Goal: Transaction & Acquisition: Obtain resource

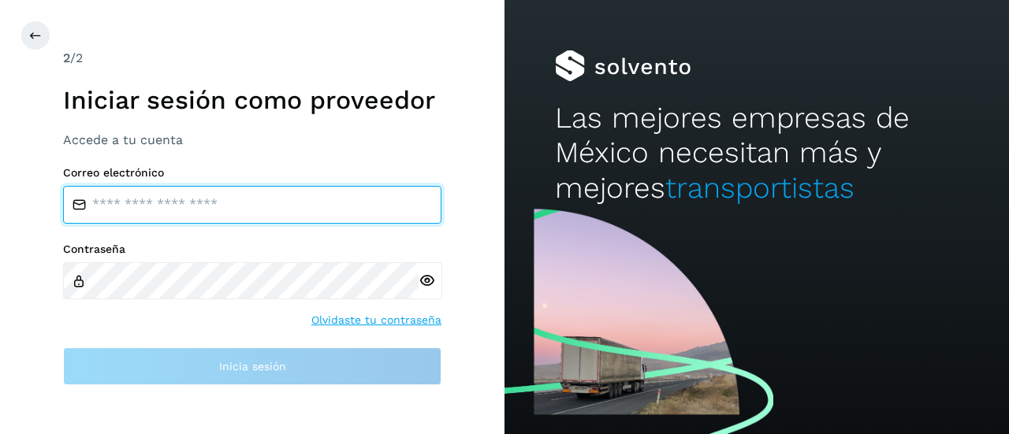
click at [150, 198] on input "email" at bounding box center [252, 205] width 378 height 38
type input "**********"
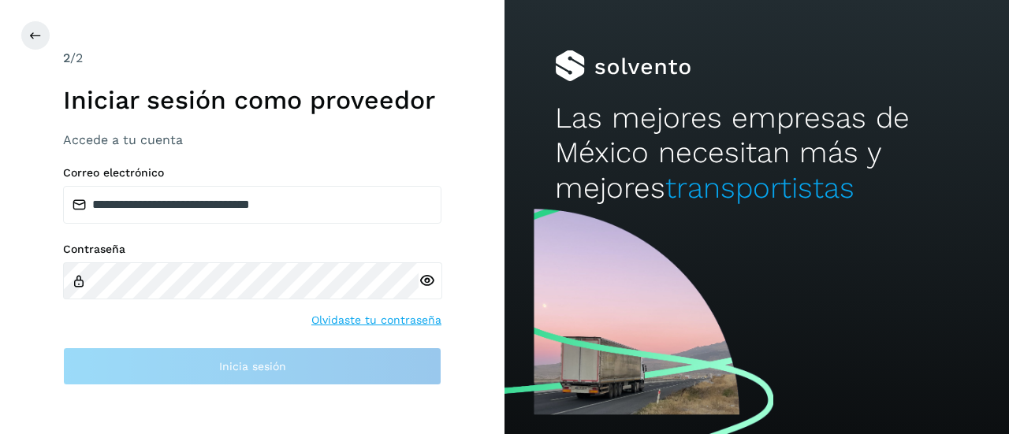
click at [426, 280] on div at bounding box center [431, 281] width 24 height 37
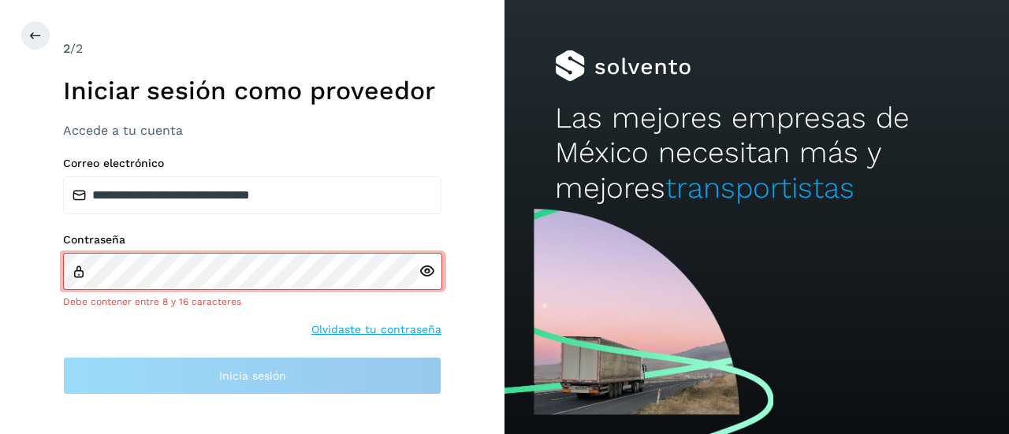
click at [426, 273] on icon at bounding box center [427, 271] width 17 height 17
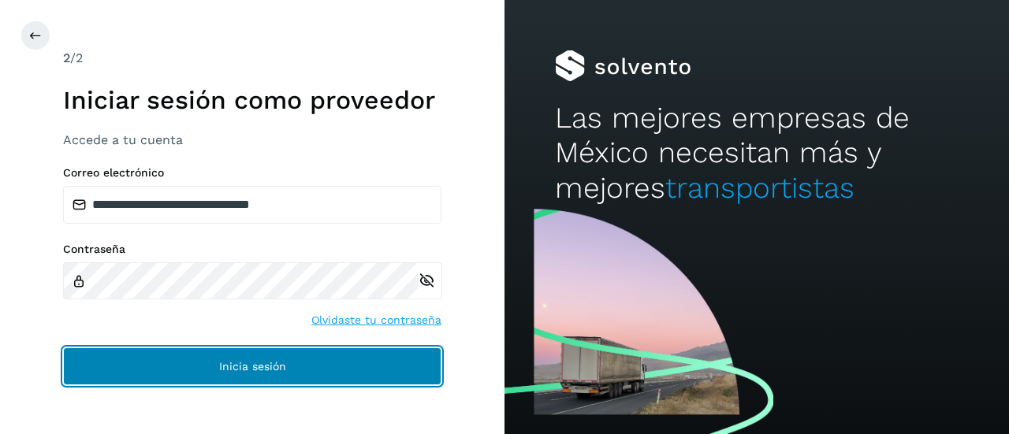
click at [371, 374] on button "Inicia sesión" at bounding box center [252, 367] width 378 height 38
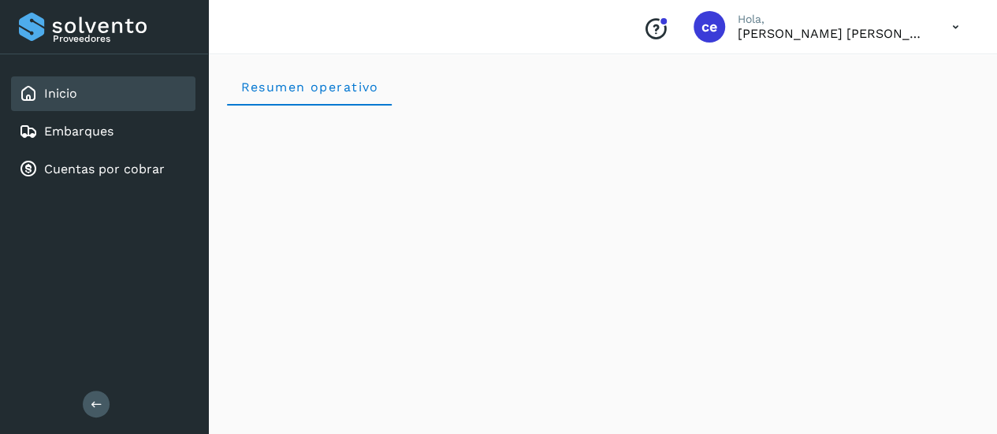
click at [951, 28] on icon at bounding box center [956, 27] width 32 height 32
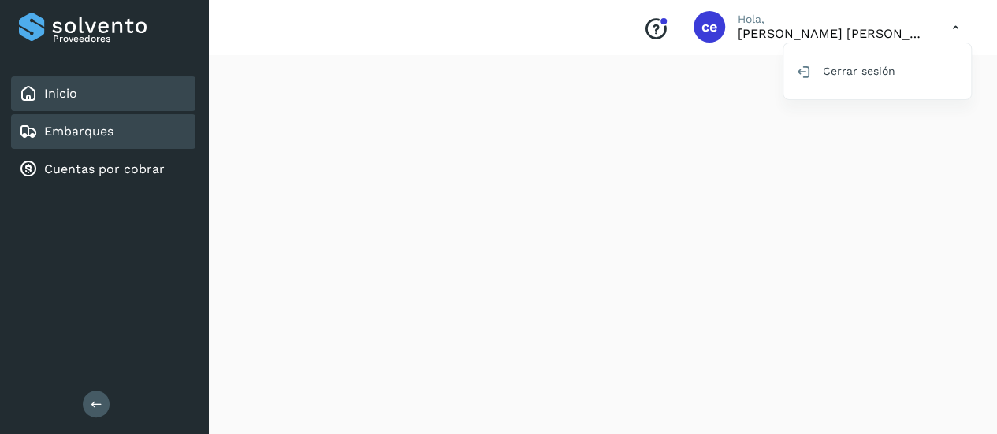
click at [68, 125] on link "Embarques" at bounding box center [78, 131] width 69 height 15
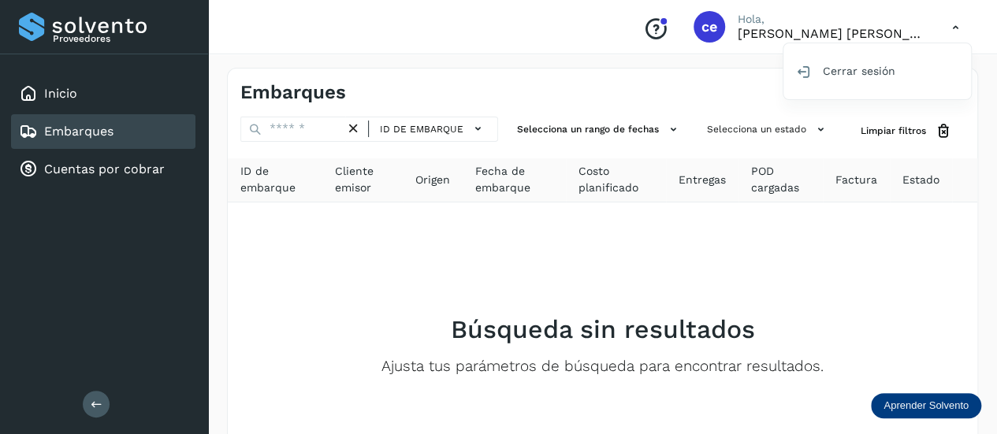
scroll to position [128, 0]
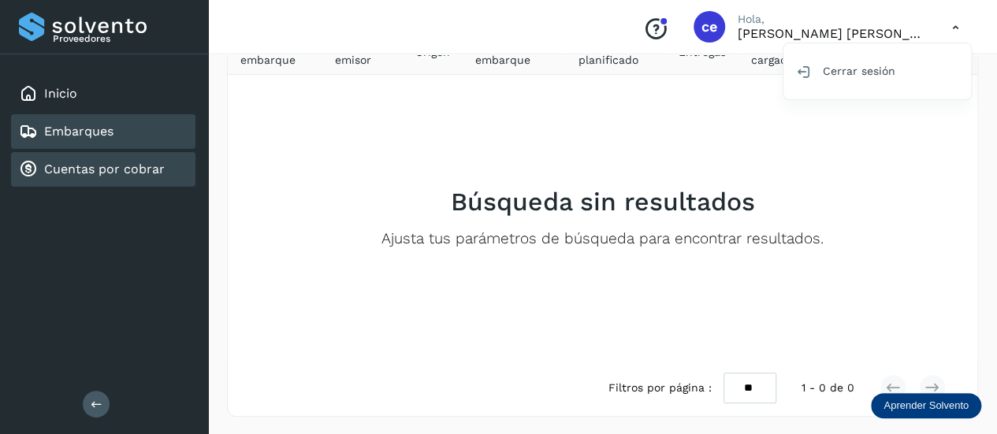
click at [143, 177] on div "Cuentas por cobrar" at bounding box center [92, 169] width 146 height 19
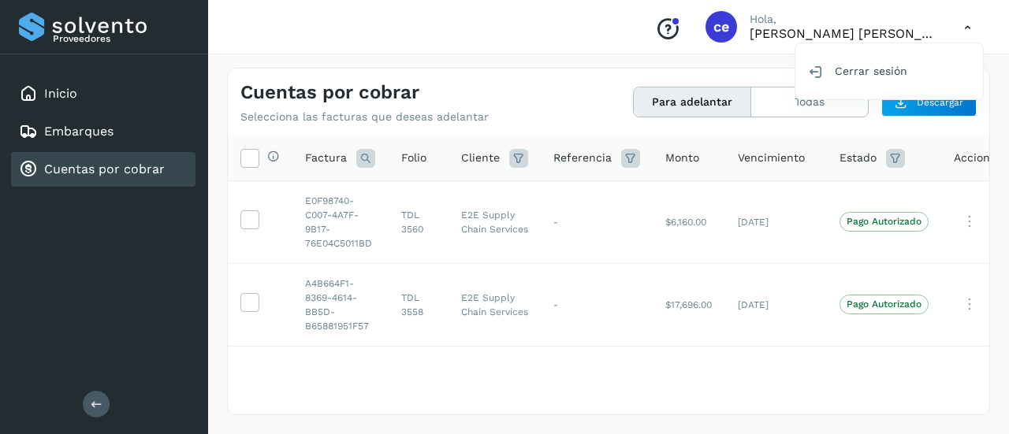
click at [814, 25] on div at bounding box center [504, 217] width 1009 height 434
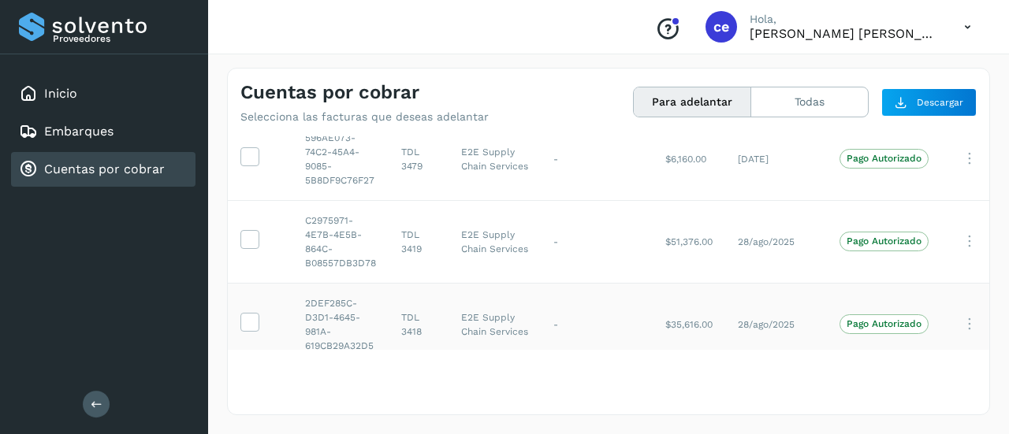
scroll to position [420, 0]
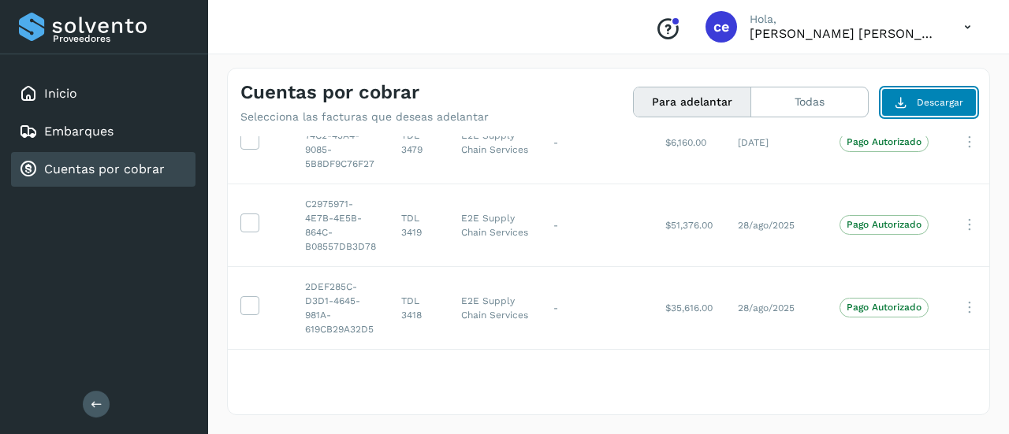
click at [923, 99] on span "Descargar" at bounding box center [940, 102] width 47 height 14
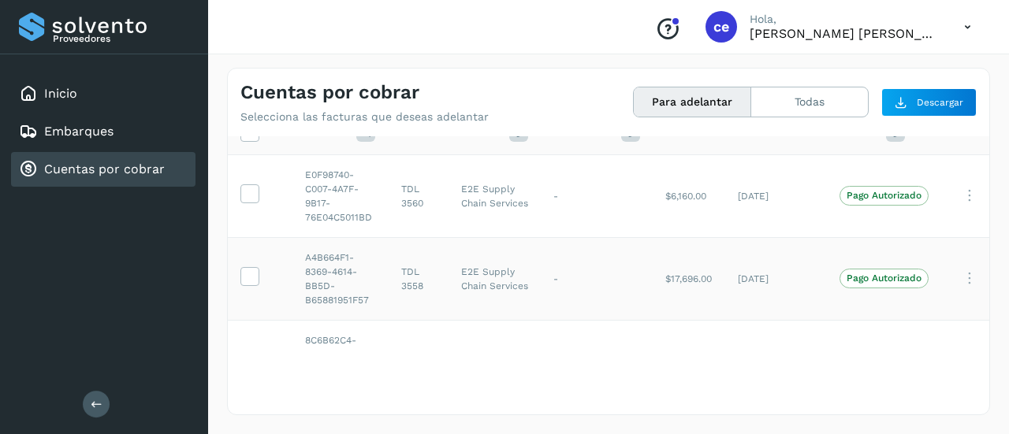
scroll to position [0, 0]
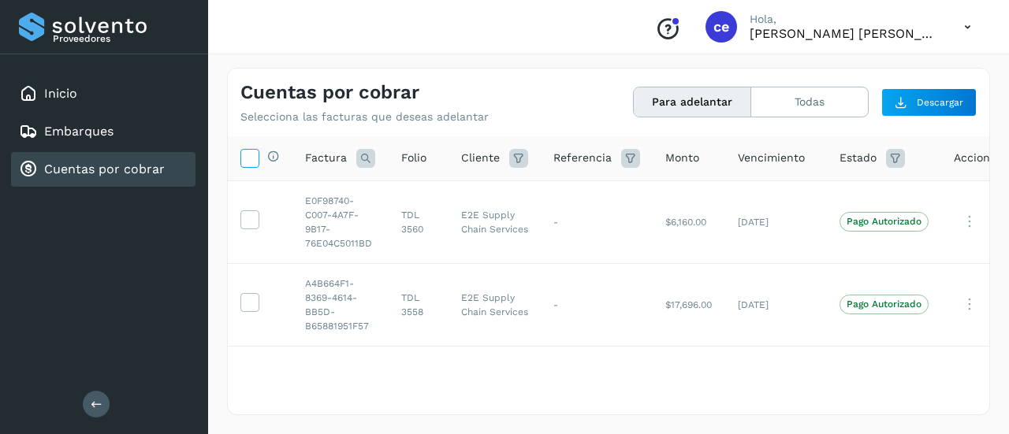
click at [245, 161] on icon at bounding box center [249, 157] width 17 height 17
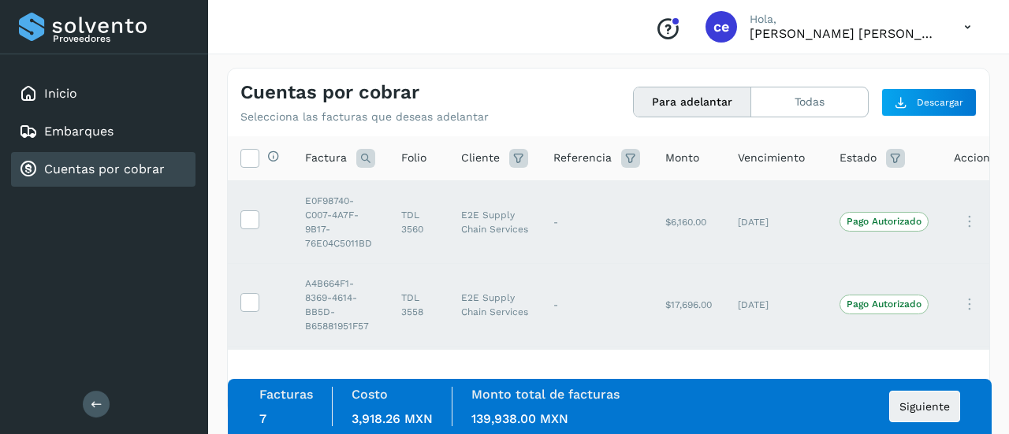
click at [691, 105] on button "Para adelantar" at bounding box center [692, 102] width 117 height 29
click at [257, 158] on icon at bounding box center [249, 157] width 17 height 17
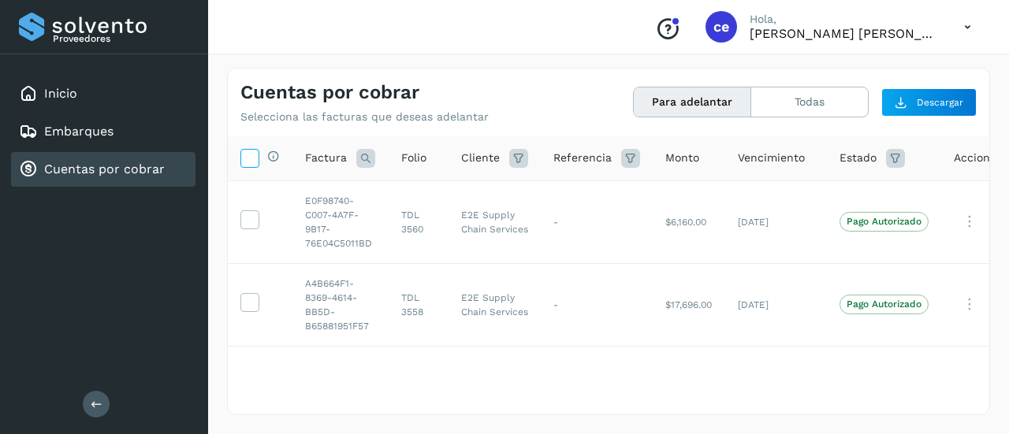
click at [257, 159] on icon at bounding box center [249, 157] width 17 height 17
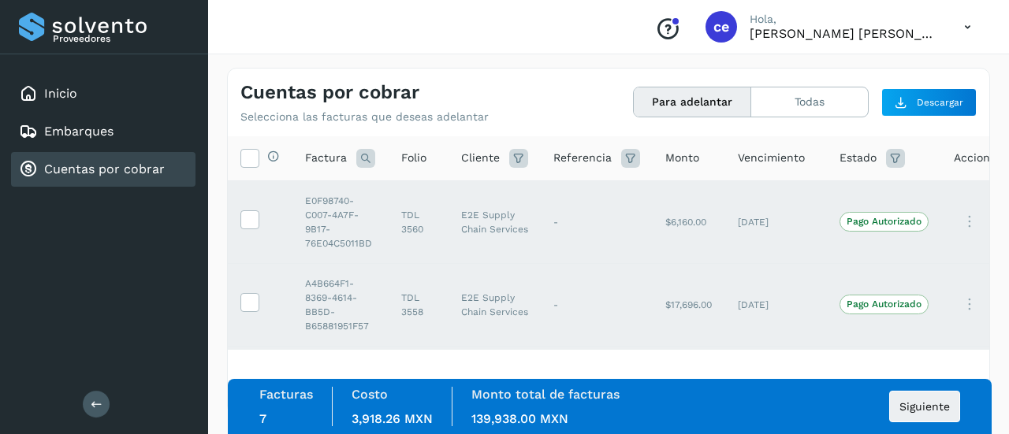
click at [678, 18] on icon "Conoce nuestros beneficios" at bounding box center [667, 29] width 25 height 25
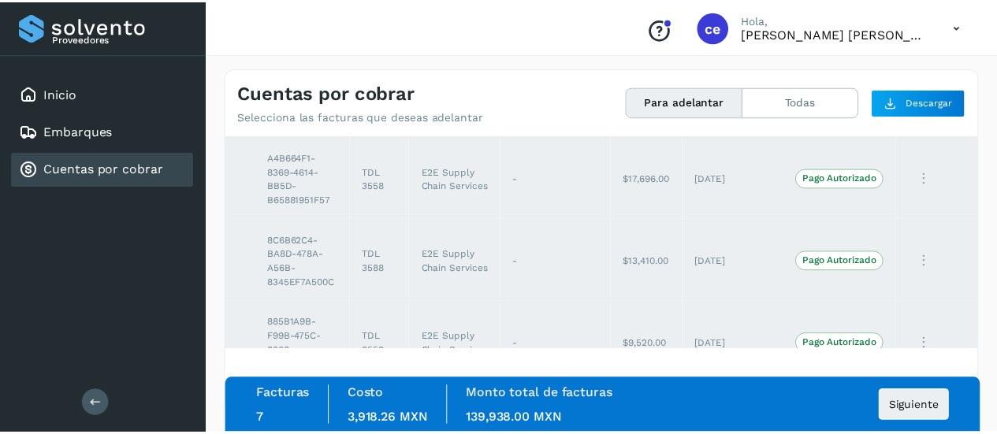
scroll to position [0, 44]
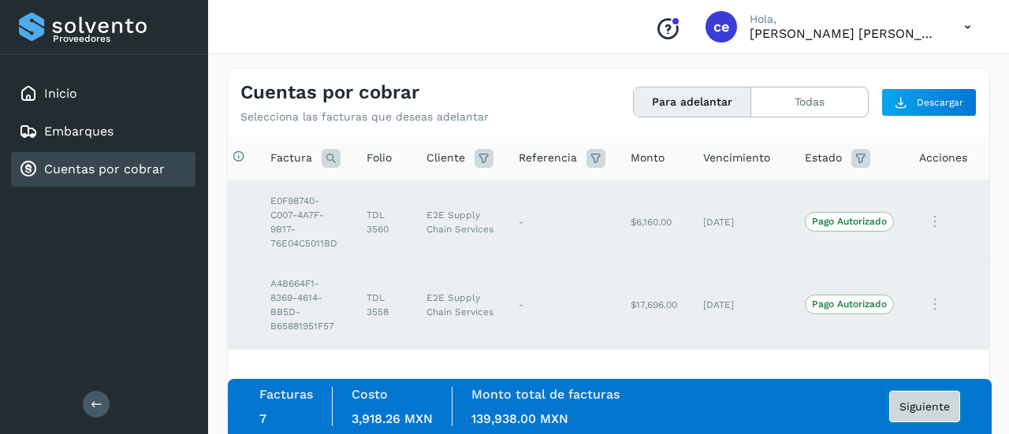
click at [937, 419] on button "Siguiente" at bounding box center [924, 407] width 71 height 32
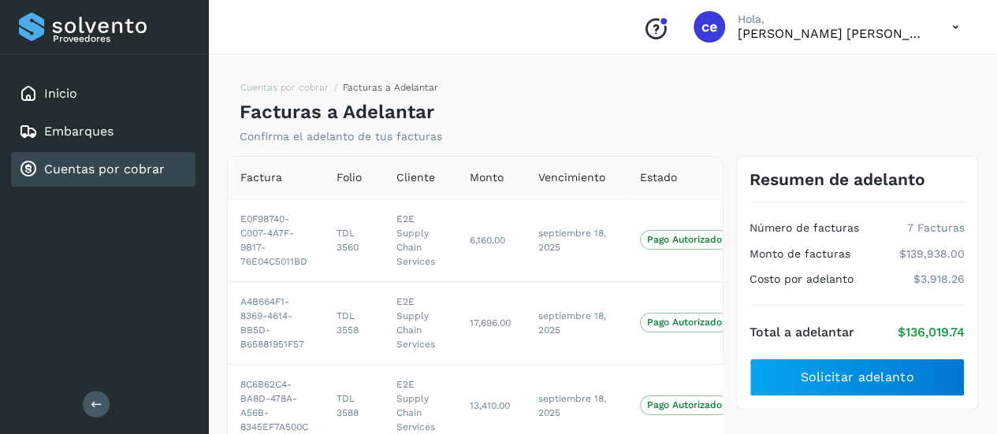
scroll to position [158, 0]
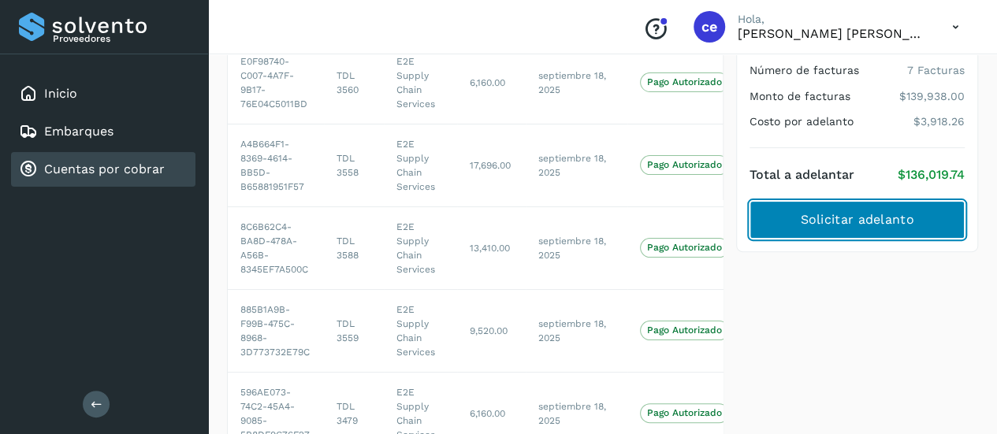
click at [875, 211] on span "Solicitar adelanto" at bounding box center [857, 219] width 114 height 17
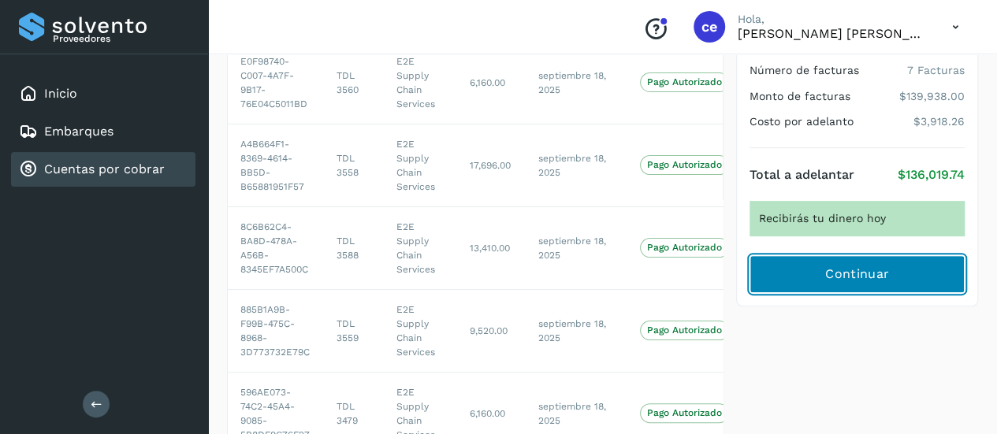
click at [834, 277] on span "Continuar" at bounding box center [857, 274] width 64 height 17
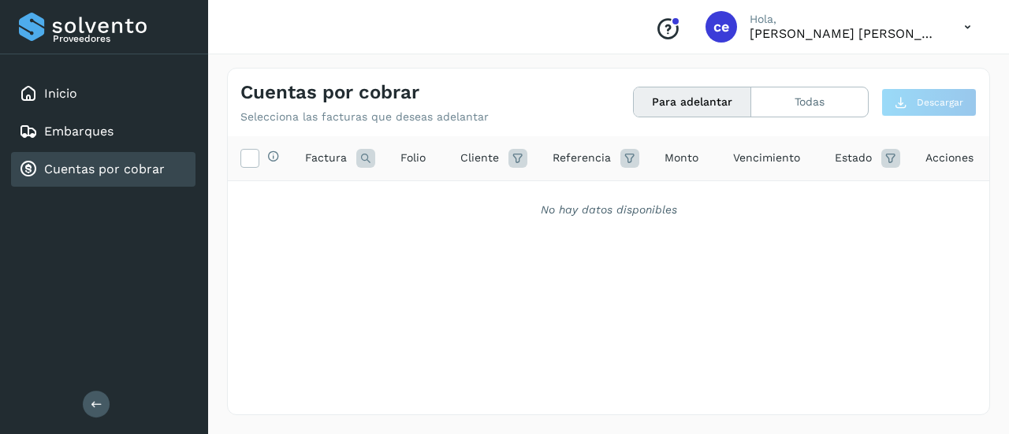
click at [869, 39] on p "[PERSON_NAME] [PERSON_NAME]" at bounding box center [844, 33] width 189 height 15
click at [969, 32] on icon at bounding box center [967, 27] width 32 height 32
click at [849, 70] on div "Cerrar sesión" at bounding box center [889, 71] width 188 height 30
